Goal: Transaction & Acquisition: Purchase product/service

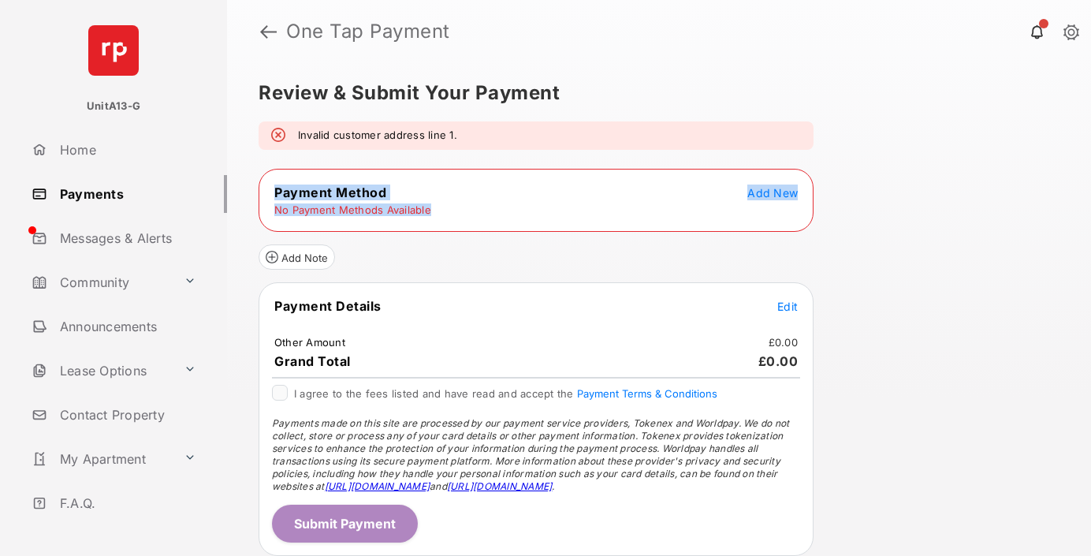
drag, startPoint x: 270, startPoint y: 188, endPoint x: 433, endPoint y: 216, distance: 165.4
click at [433, 216] on tbody "Payment Method Add New No Payment Methods Available" at bounding box center [536, 200] width 550 height 33
click at [433, 216] on tr "No Payment Methods Available" at bounding box center [536, 210] width 550 height 14
drag, startPoint x: 433, startPoint y: 216, endPoint x: 277, endPoint y: 193, distance: 157.7
click at [277, 193] on tbody "Payment Method Add New No Payment Methods Available" at bounding box center [536, 200] width 550 height 33
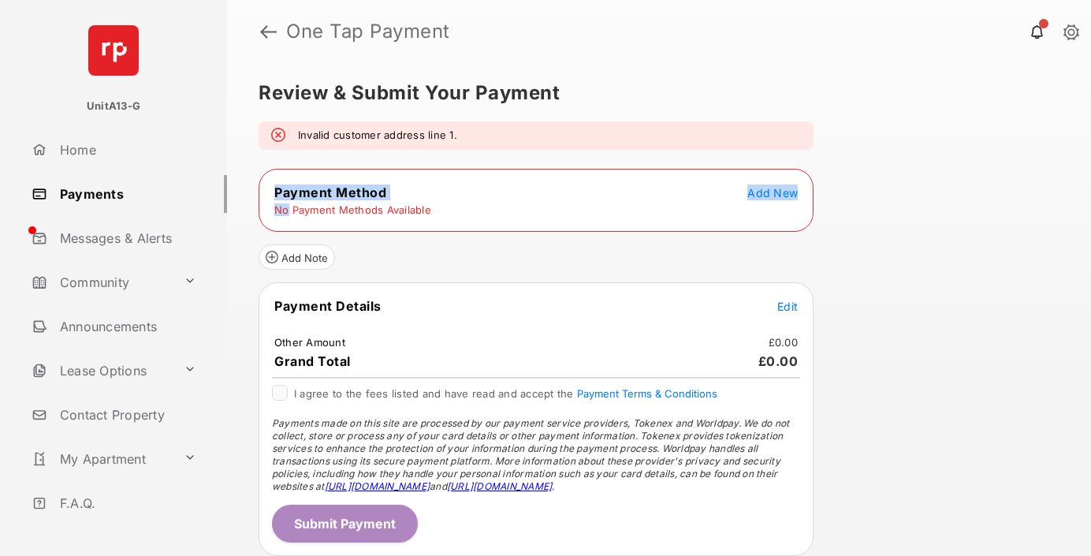
click at [277, 192] on span "Payment Method" at bounding box center [330, 192] width 112 height 16
drag, startPoint x: 277, startPoint y: 192, endPoint x: 451, endPoint y: 213, distance: 175.3
click at [451, 213] on tbody "Payment Method Add New No Payment Methods Available" at bounding box center [536, 200] width 550 height 33
click at [451, 213] on tr "No Payment Methods Available" at bounding box center [536, 210] width 550 height 14
drag, startPoint x: 451, startPoint y: 213, endPoint x: 258, endPoint y: 180, distance: 195.9
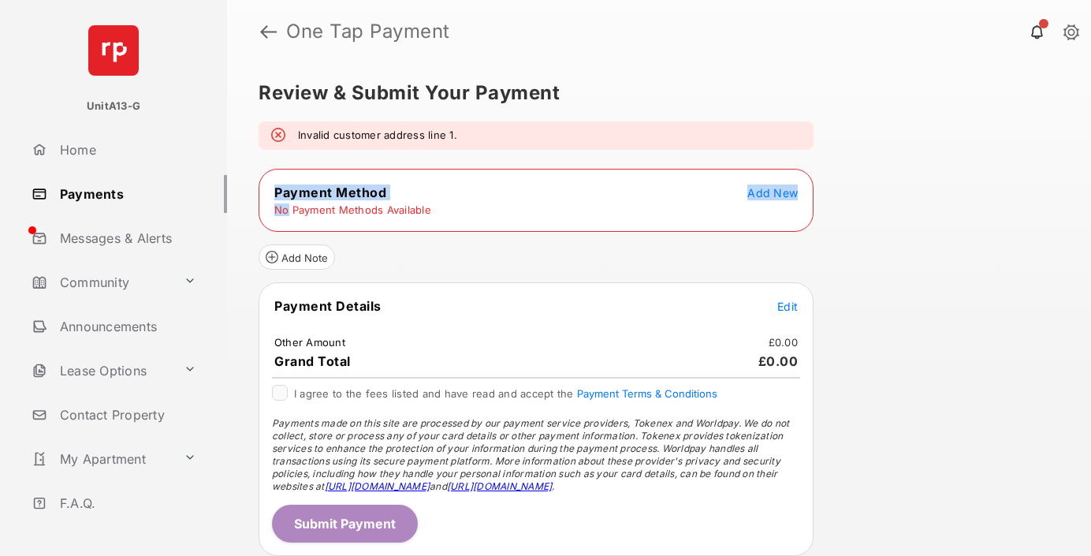
click at [261, 182] on table "Payment Method Add New No Payment Methods Available" at bounding box center [535, 200] width 553 height 36
click at [258, 180] on div "Review & Submit Your Payment Invalid customer address line 1. Payment Method Ad…" at bounding box center [659, 309] width 864 height 492
drag, startPoint x: 258, startPoint y: 180, endPoint x: 457, endPoint y: 207, distance: 201.3
click at [457, 208] on div "Review & Submit Your Payment Invalid customer address line 1. Payment Method Ad…" at bounding box center [659, 309] width 864 height 492
click at [457, 207] on tr "No Payment Methods Available" at bounding box center [536, 210] width 550 height 14
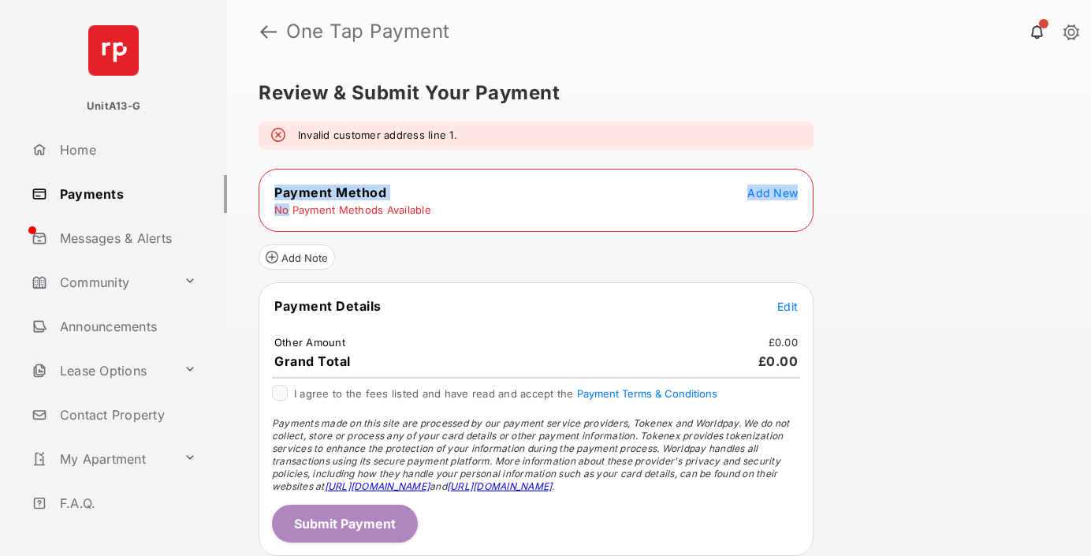
drag, startPoint x: 457, startPoint y: 207, endPoint x: 323, endPoint y: 182, distance: 136.3
click at [323, 182] on table "Payment Method Add New No Payment Methods Available" at bounding box center [535, 200] width 553 height 36
drag, startPoint x: 323, startPoint y: 182, endPoint x: 440, endPoint y: 215, distance: 121.2
click at [440, 215] on table "Payment Method Add New No Payment Methods Available" at bounding box center [535, 200] width 553 height 36
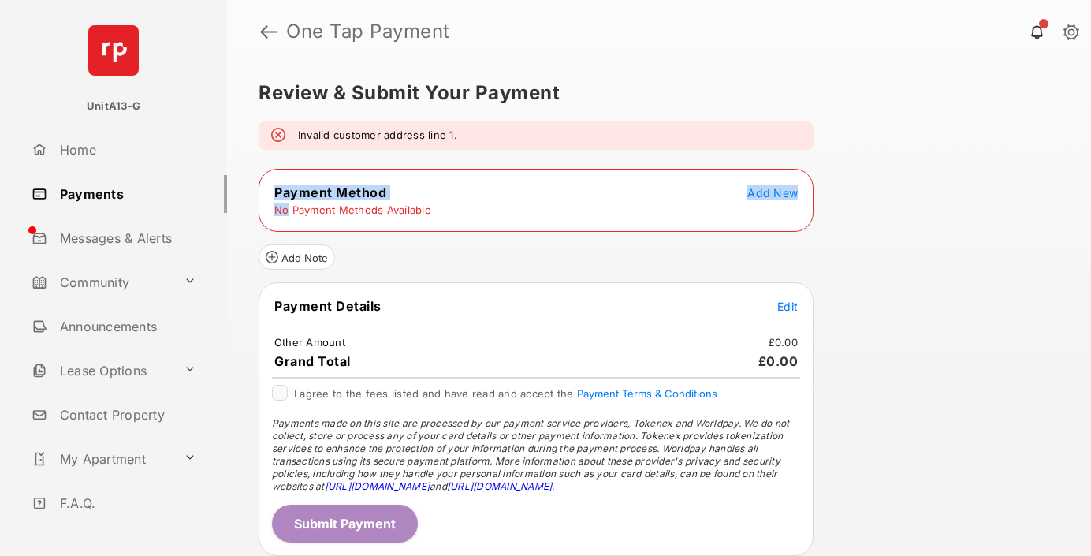
click at [440, 214] on tr "No Payment Methods Available" at bounding box center [536, 210] width 550 height 14
drag, startPoint x: 440, startPoint y: 214, endPoint x: 344, endPoint y: 191, distance: 99.6
click at [344, 191] on tbody "Payment Method Add New No Payment Methods Available" at bounding box center [536, 200] width 550 height 33
click at [344, 191] on span "Payment Method" at bounding box center [330, 192] width 112 height 16
drag, startPoint x: 344, startPoint y: 191, endPoint x: 377, endPoint y: 195, distance: 34.0
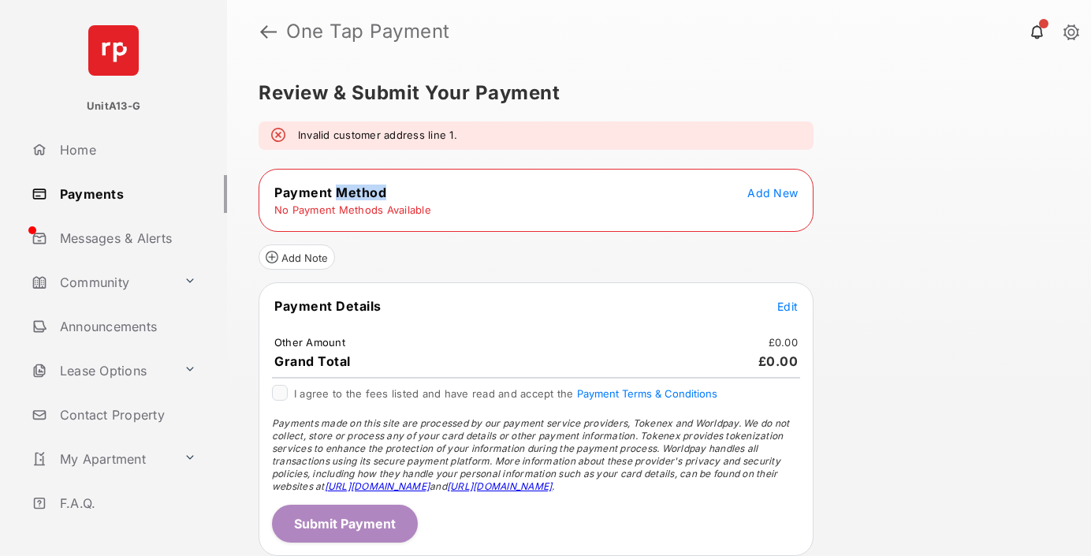
click at [375, 195] on span "Payment Method" at bounding box center [330, 192] width 112 height 16
click at [377, 195] on span "Payment Method" at bounding box center [330, 192] width 112 height 16
drag, startPoint x: 377, startPoint y: 195, endPoint x: 265, endPoint y: 183, distance: 113.3
click at [265, 183] on table "Payment Method Add New No Payment Methods Available" at bounding box center [535, 200] width 553 height 36
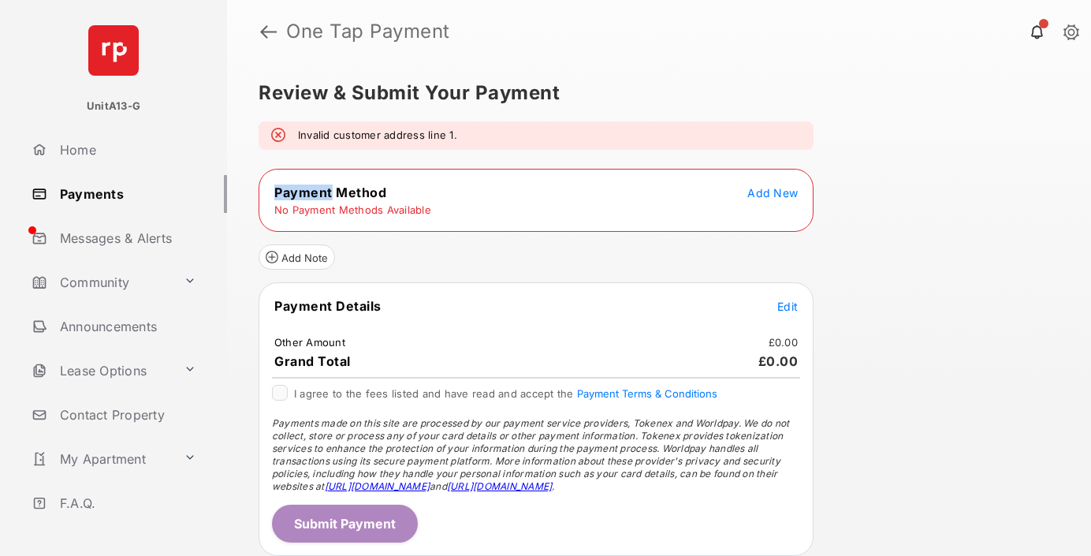
drag, startPoint x: 265, startPoint y: 183, endPoint x: 407, endPoint y: 190, distance: 142.0
click at [407, 190] on table "Payment Method Add New No Payment Methods Available" at bounding box center [535, 200] width 553 height 36
click at [407, 190] on tr "Payment Method Add New" at bounding box center [536, 192] width 550 height 17
drag, startPoint x: 407, startPoint y: 190, endPoint x: 308, endPoint y: 184, distance: 98.7
click at [308, 184] on tr "Payment Method Add New" at bounding box center [536, 192] width 550 height 17
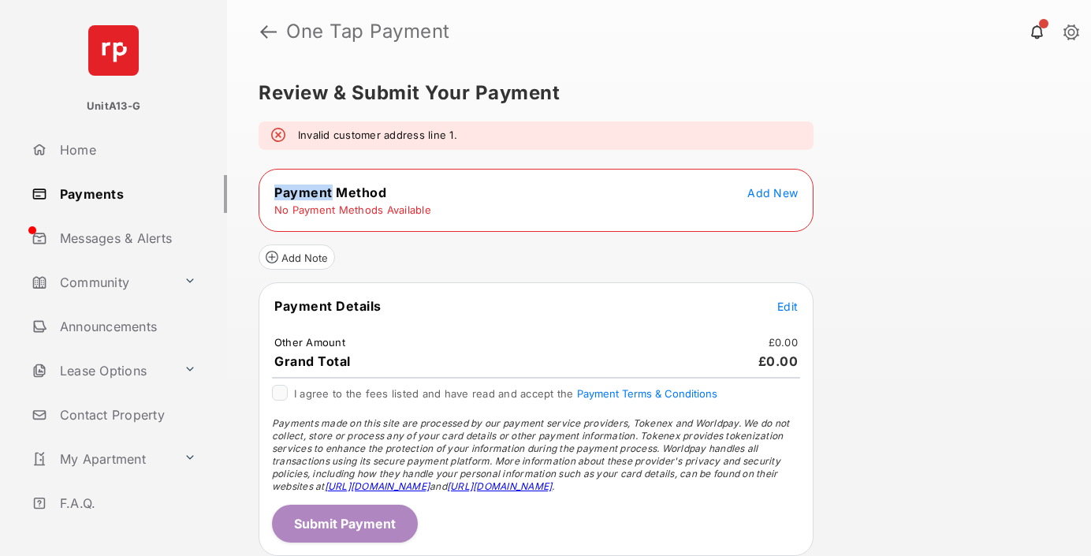
click at [308, 184] on td "Payment Method" at bounding box center [329, 192] width 113 height 17
drag, startPoint x: 308, startPoint y: 184, endPoint x: 400, endPoint y: 191, distance: 92.5
click at [400, 191] on tr "Payment Method Add New" at bounding box center [536, 192] width 550 height 17
drag, startPoint x: 400, startPoint y: 191, endPoint x: 312, endPoint y: 188, distance: 88.3
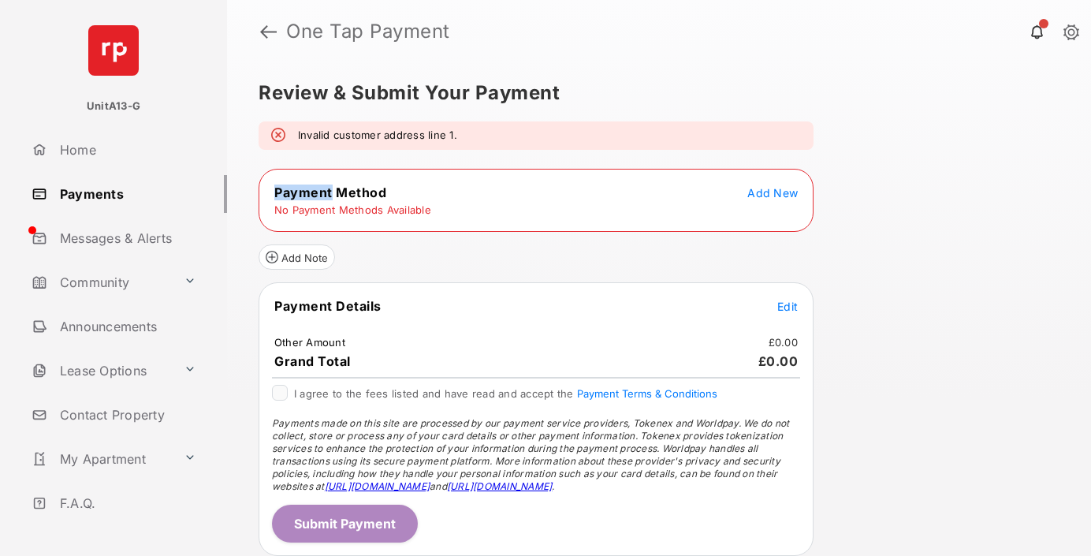
click at [312, 188] on tr "Payment Method Add New" at bounding box center [536, 192] width 550 height 17
click at [312, 188] on span "Payment Method" at bounding box center [330, 192] width 112 height 16
drag, startPoint x: 312, startPoint y: 188, endPoint x: 366, endPoint y: 192, distance: 54.6
click at [366, 192] on span "Payment Method" at bounding box center [330, 192] width 112 height 16
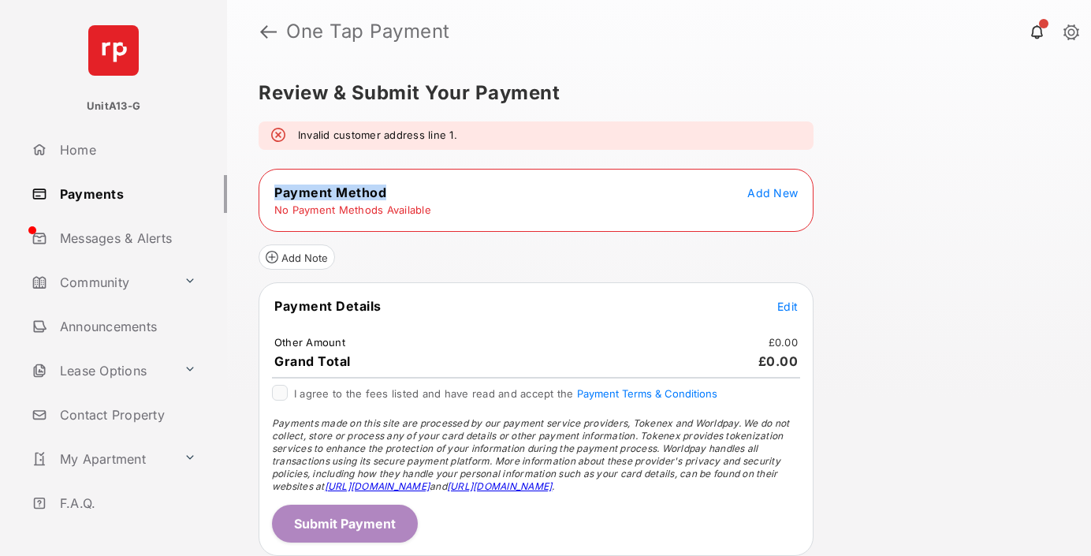
drag, startPoint x: 366, startPoint y: 192, endPoint x: 300, endPoint y: 191, distance: 66.2
click at [300, 191] on span "Payment Method" at bounding box center [330, 192] width 112 height 16
drag, startPoint x: 300, startPoint y: 191, endPoint x: 391, endPoint y: 191, distance: 90.6
click at [391, 191] on tr "Payment Method Add New" at bounding box center [536, 192] width 550 height 17
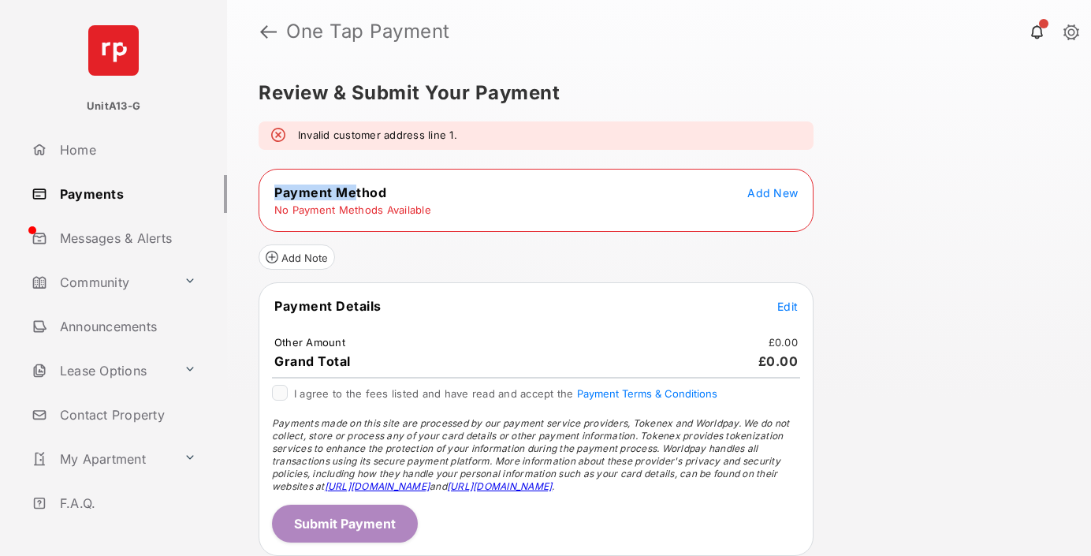
drag, startPoint x: 391, startPoint y: 191, endPoint x: 351, endPoint y: 189, distance: 40.2
click at [351, 189] on tr "Payment Method Add New" at bounding box center [536, 192] width 550 height 17
click at [351, 189] on span "Payment Method" at bounding box center [330, 192] width 112 height 16
